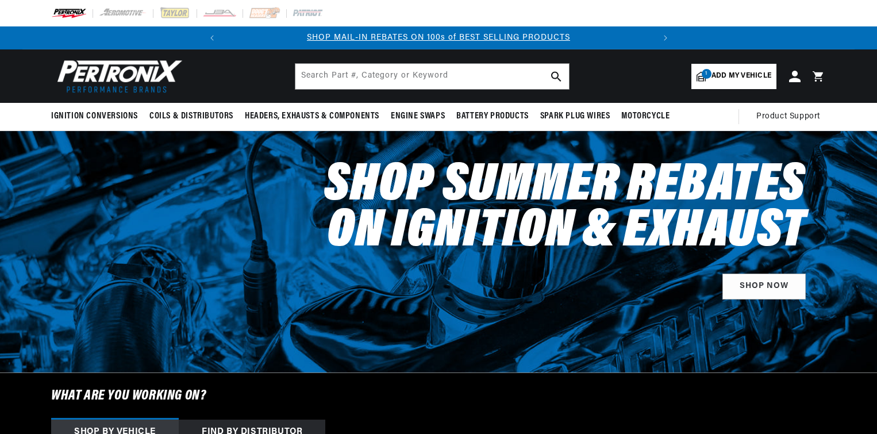
select select "1969"
select select "Chevrolet"
select select "Camaro"
select select "396cid-6.5L"
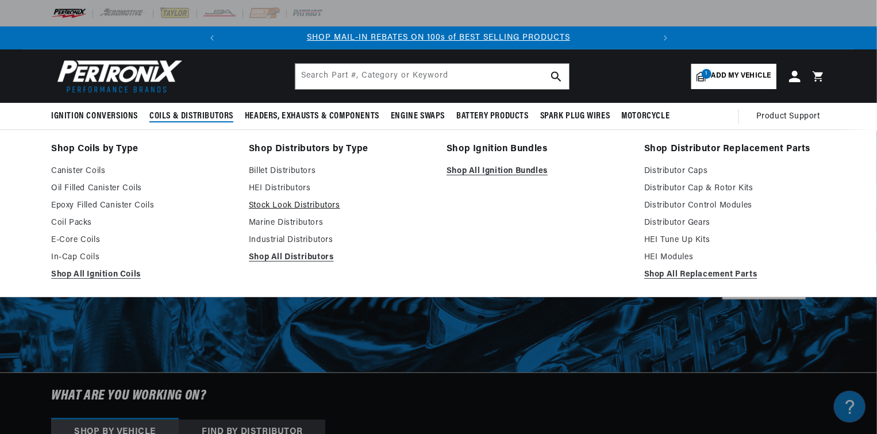
click at [283, 201] on link "Stock Look Distributors" at bounding box center [340, 206] width 182 height 14
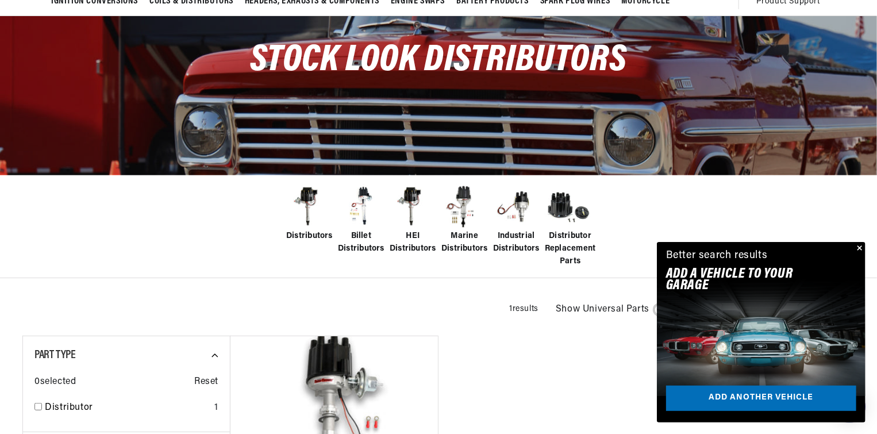
click at [569, 225] on img at bounding box center [568, 207] width 46 height 46
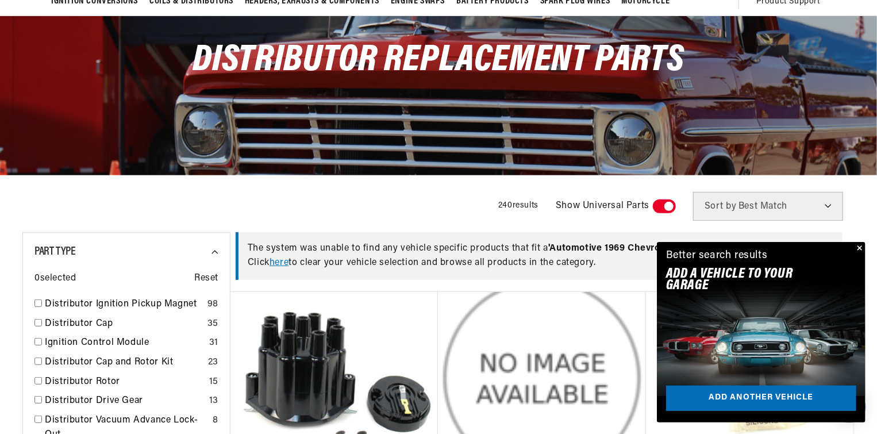
click at [858, 246] on button "Close" at bounding box center [859, 249] width 14 height 14
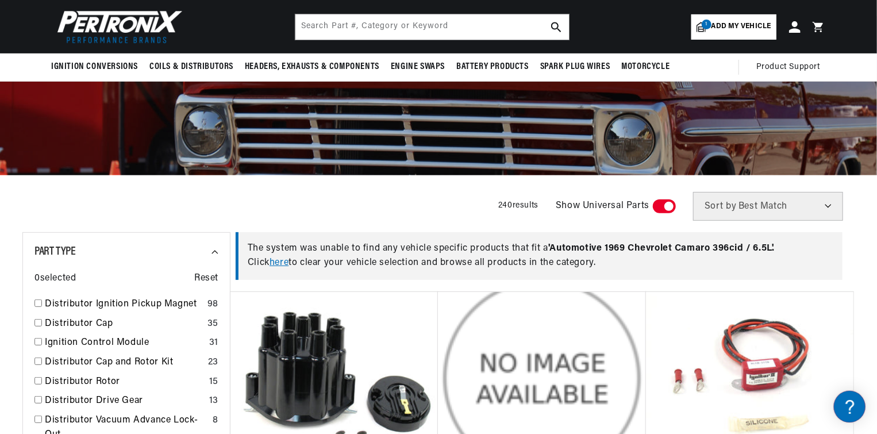
click at [281, 262] on link "here" at bounding box center [279, 262] width 19 height 9
